Goal: Transaction & Acquisition: Purchase product/service

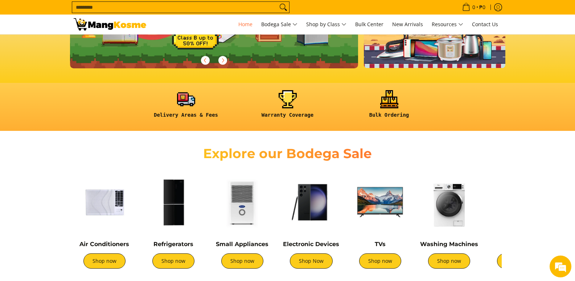
scroll to position [218, 0]
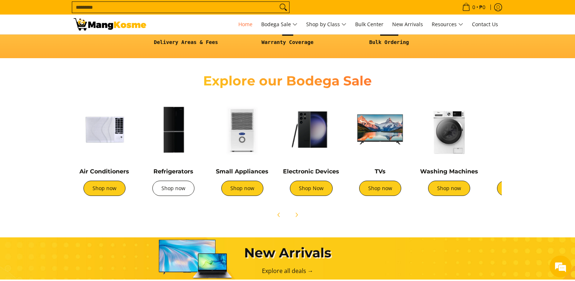
click at [176, 188] on link "Shop now" at bounding box center [173, 187] width 42 height 15
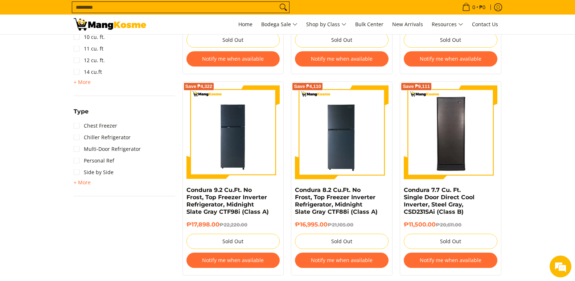
scroll to position [472, 0]
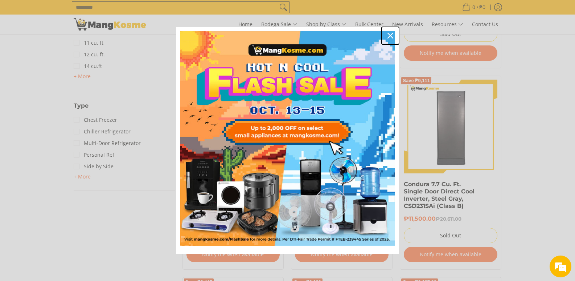
click at [392, 35] on icon "close icon" at bounding box center [391, 36] width 6 height 6
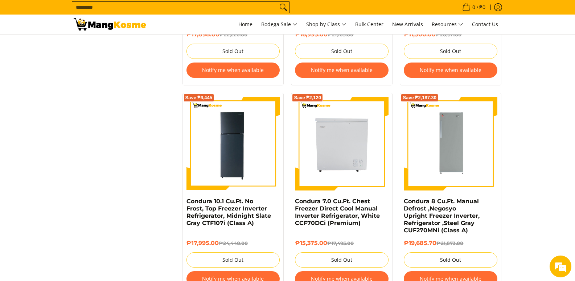
scroll to position [653, 0]
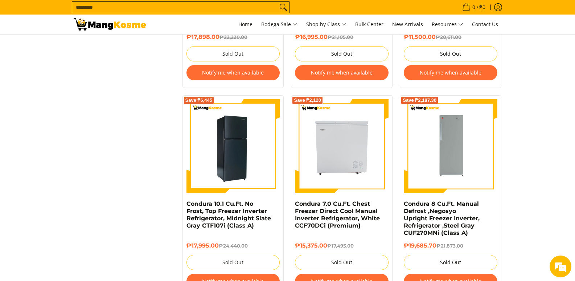
click at [221, 131] on img at bounding box center [234, 146] width 94 height 94
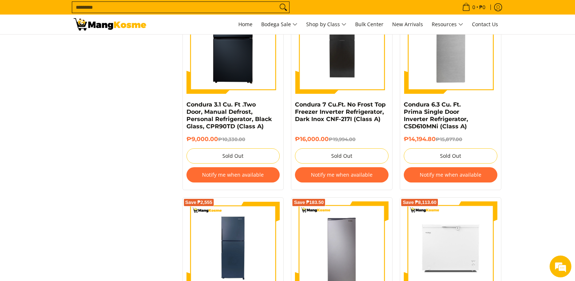
scroll to position [1306, 0]
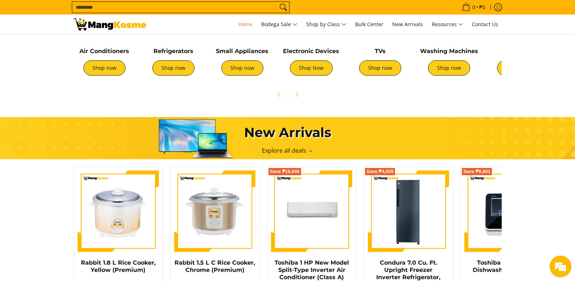
scroll to position [218, 0]
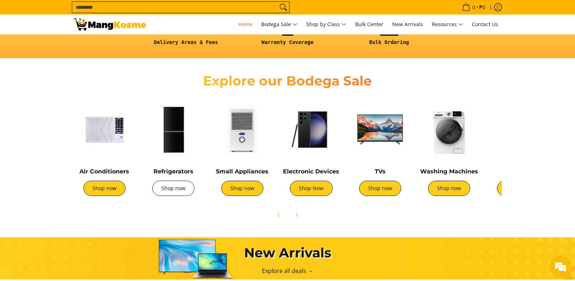
click at [174, 195] on link "Shop now" at bounding box center [173, 187] width 42 height 15
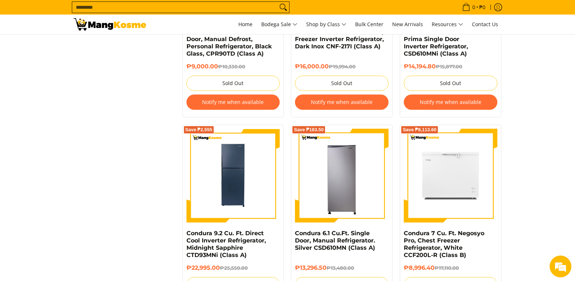
scroll to position [1270, 0]
